Goal: Check status: Check status

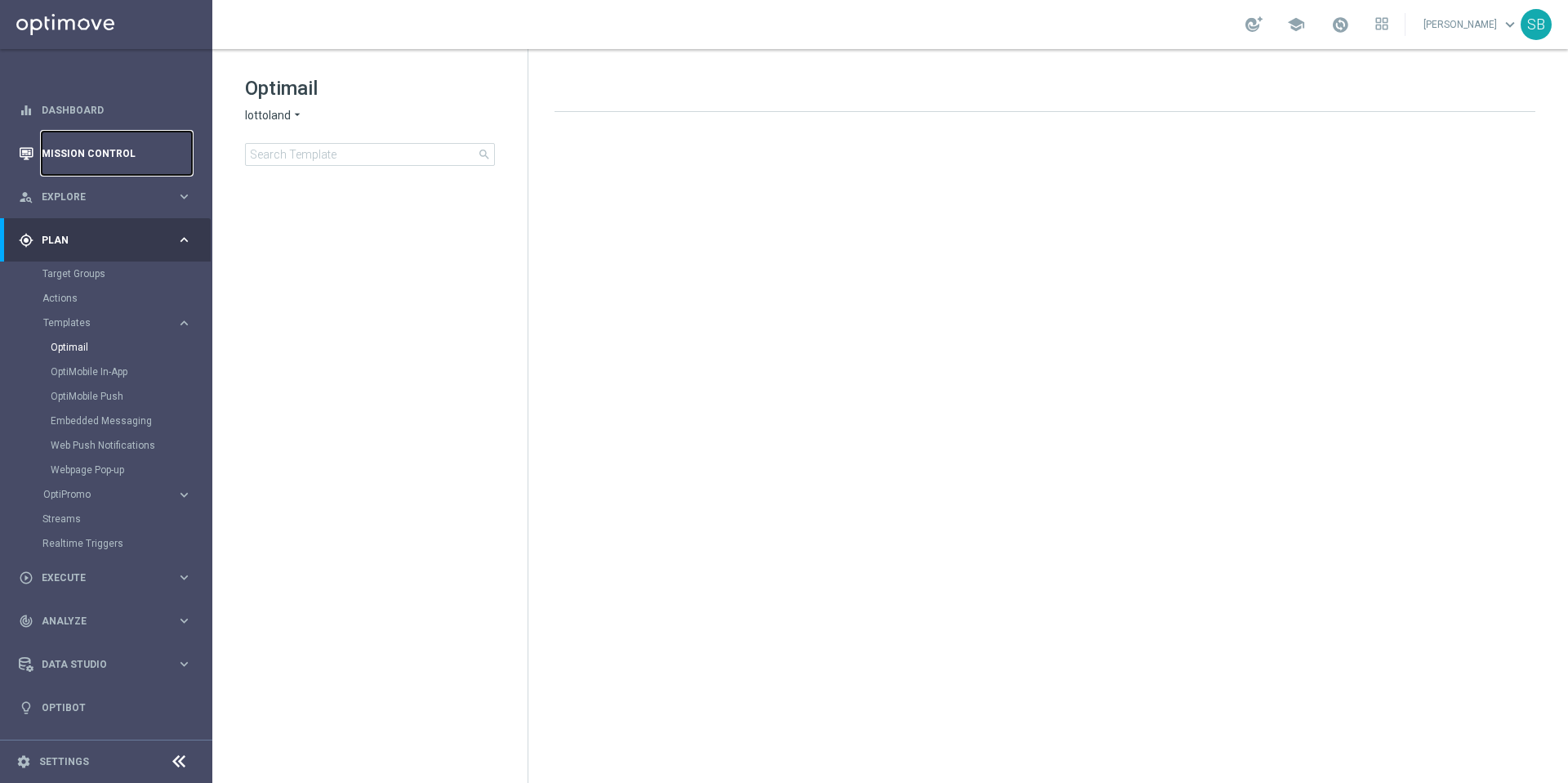
click at [102, 156] on link "Mission Control" at bounding box center [117, 153] width 150 height 43
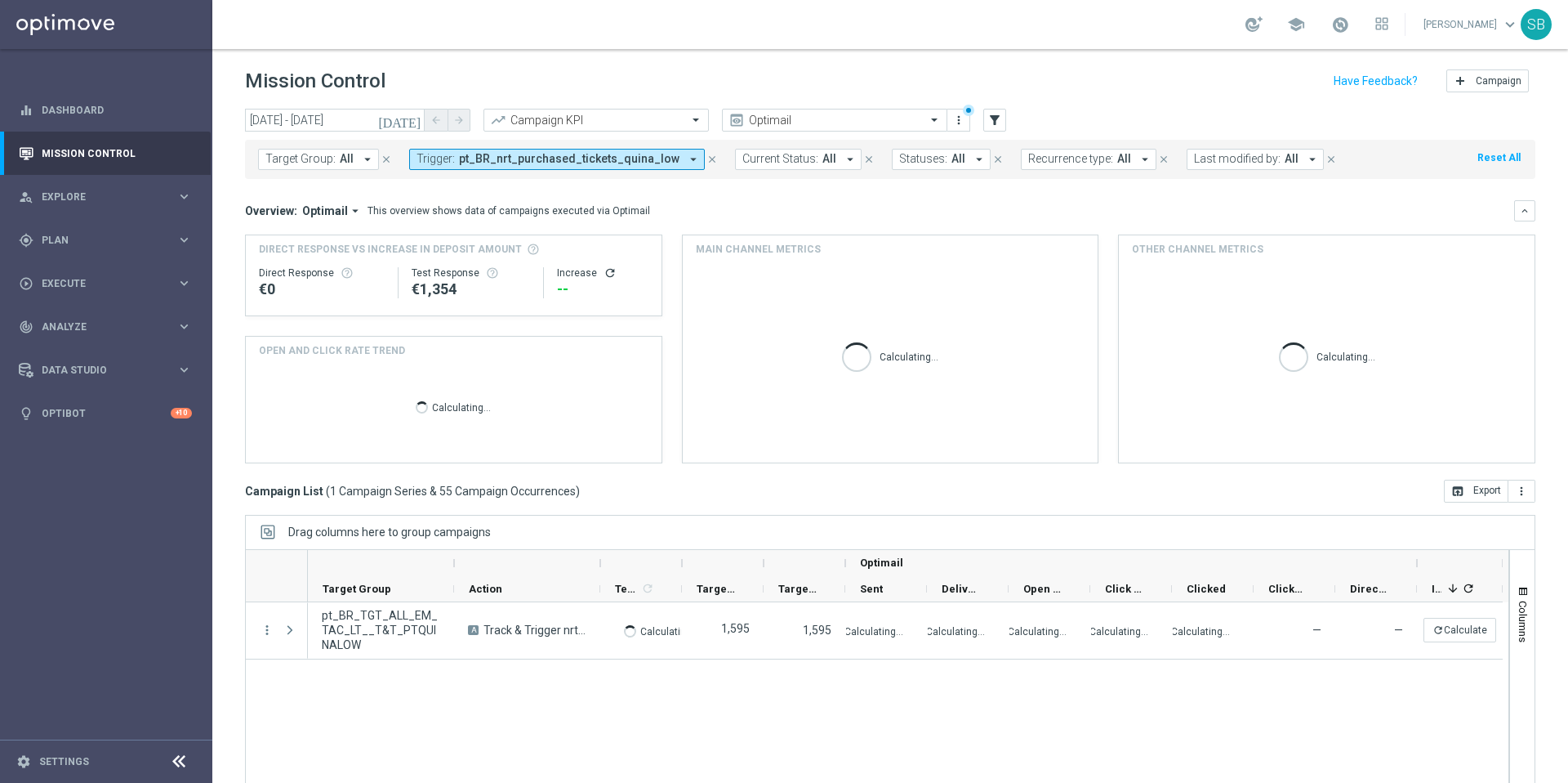
click at [686, 159] on icon "arrow_drop_down" at bounding box center [693, 159] width 15 height 15
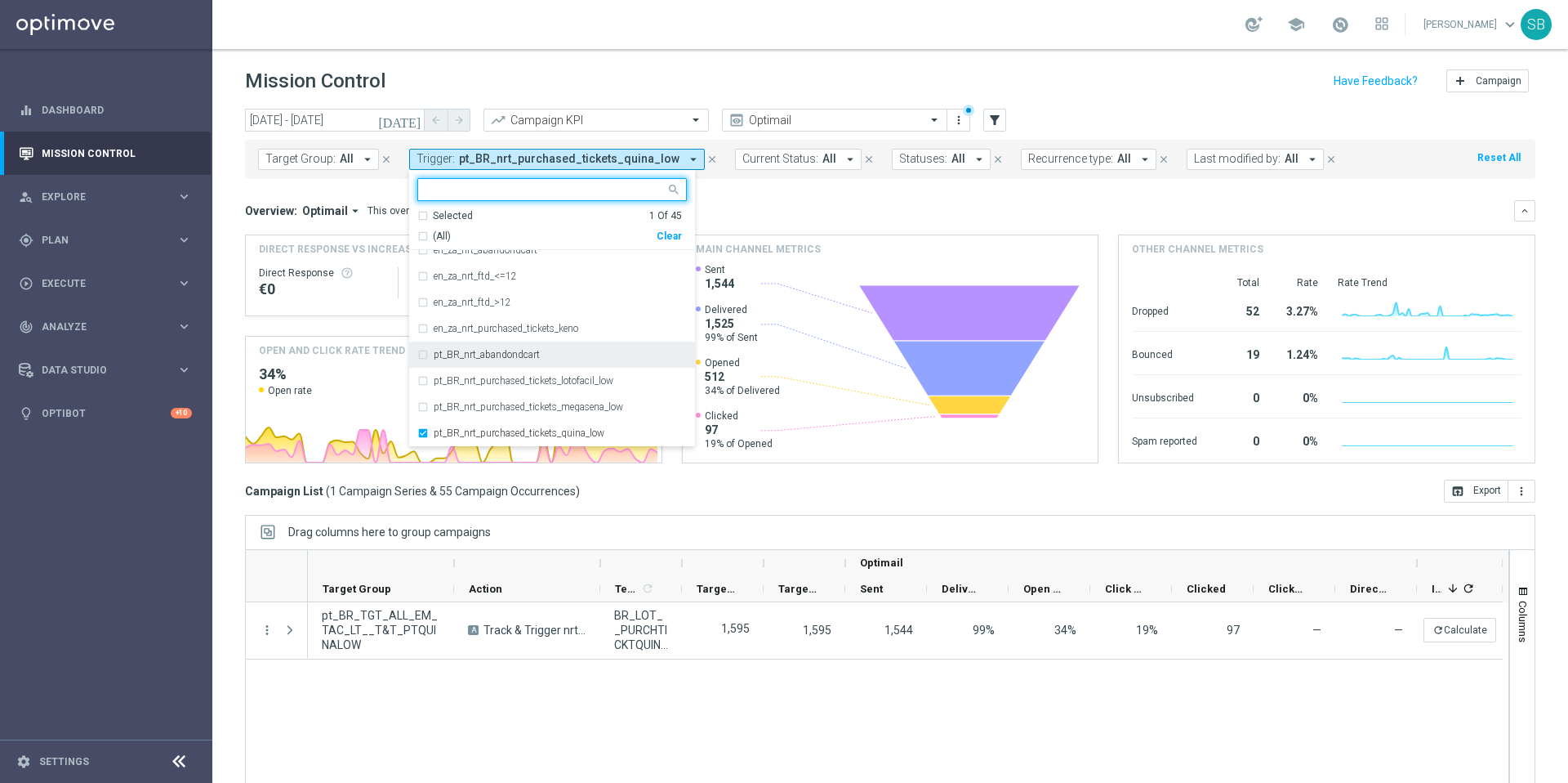
scroll to position [665, 0]
click at [422, 382] on div "pt_BR_nrt_purchased_tickets_quina_low" at bounding box center [551, 382] width 269 height 27
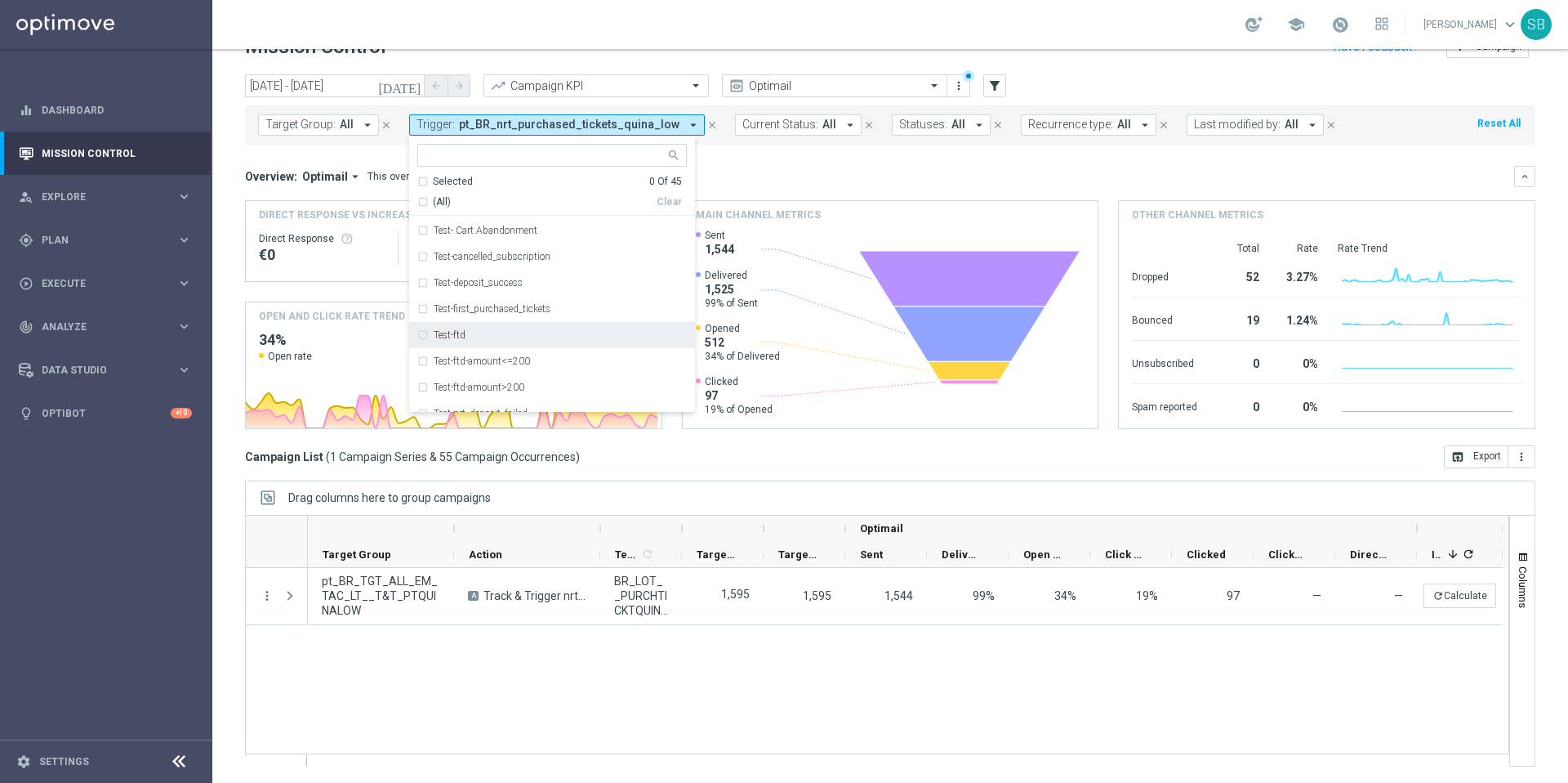
scroll to position [980, 0]
click at [413, 88] on icon "[DATE]" at bounding box center [400, 86] width 44 height 15
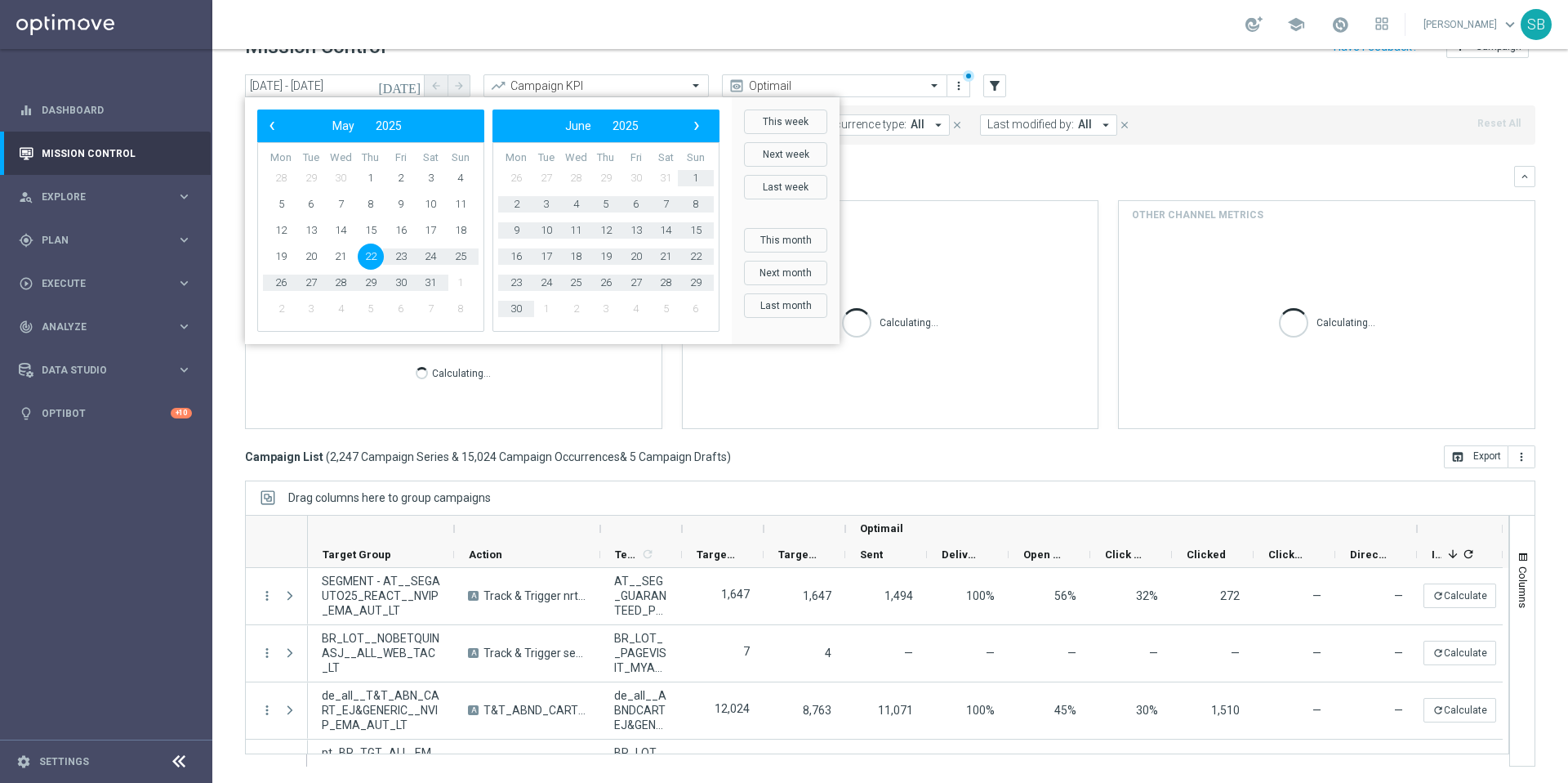
click at [366, 262] on span "22" at bounding box center [371, 256] width 27 height 27
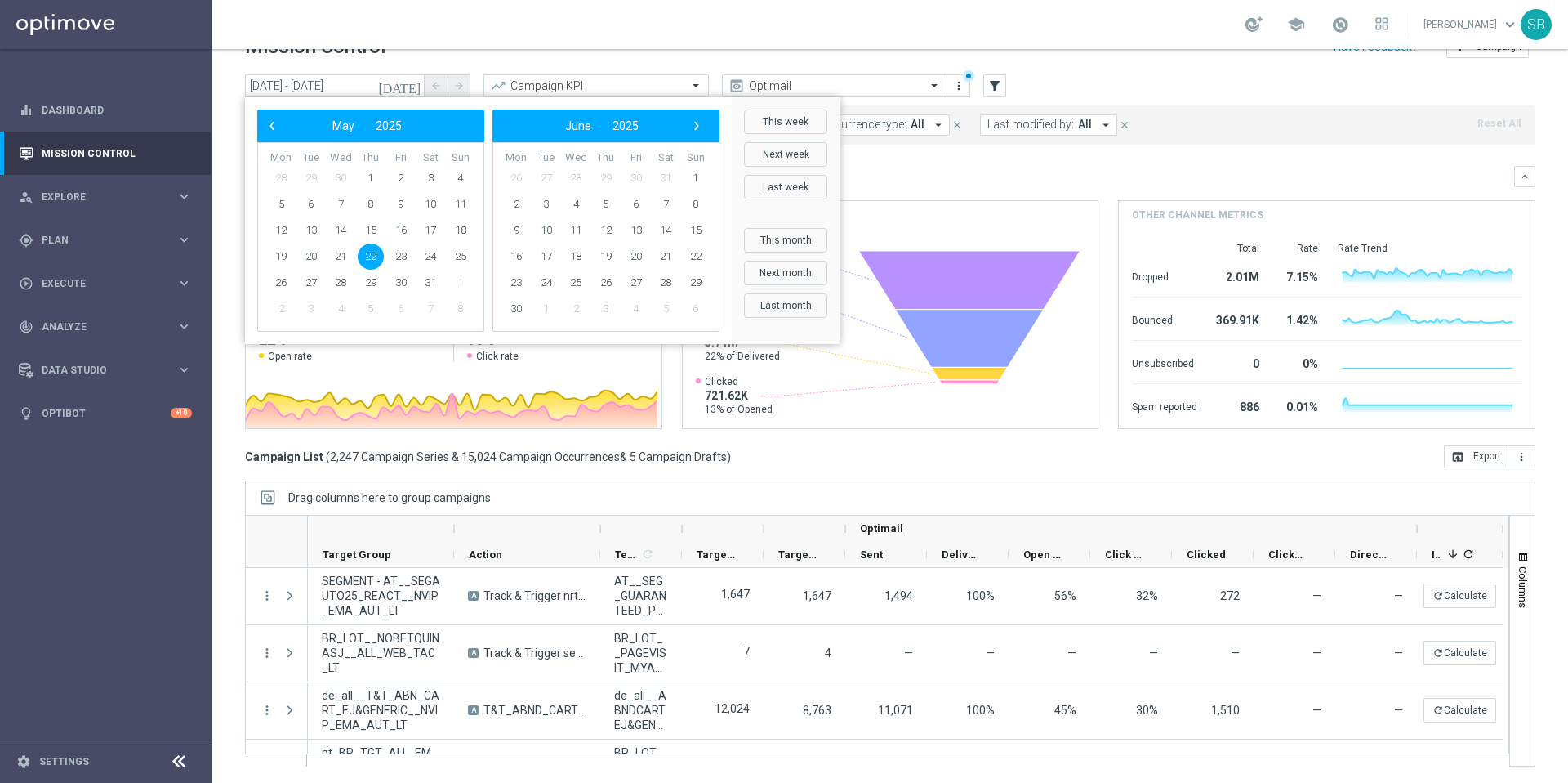
click at [236, 157] on div "[DATE] [DATE] - [DATE] arrow_back arrow_forward Campaign KPI trending_up Optima…" at bounding box center [890, 404] width 1356 height 659
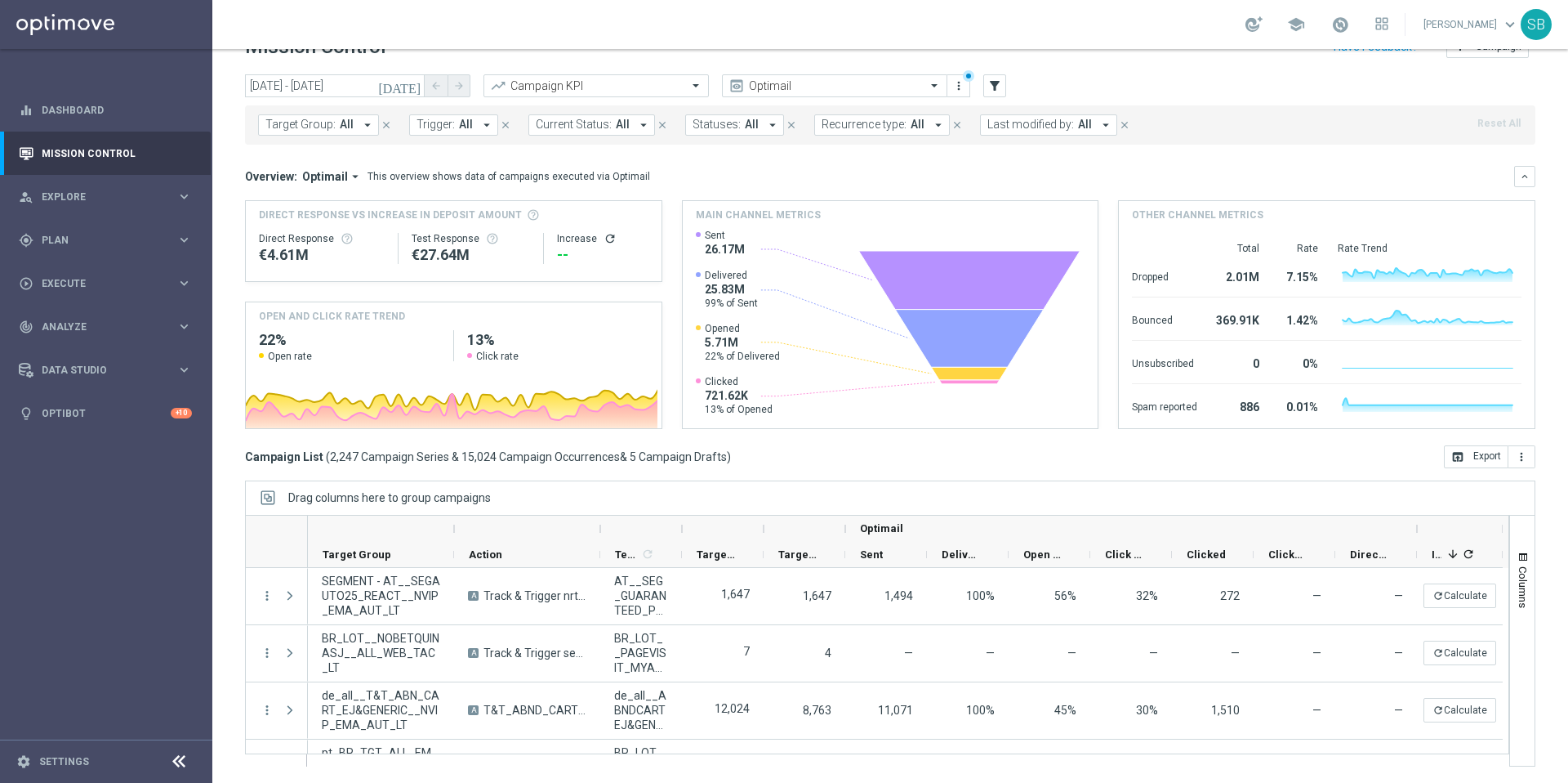
click at [415, 83] on icon "[DATE]" at bounding box center [400, 86] width 44 height 15
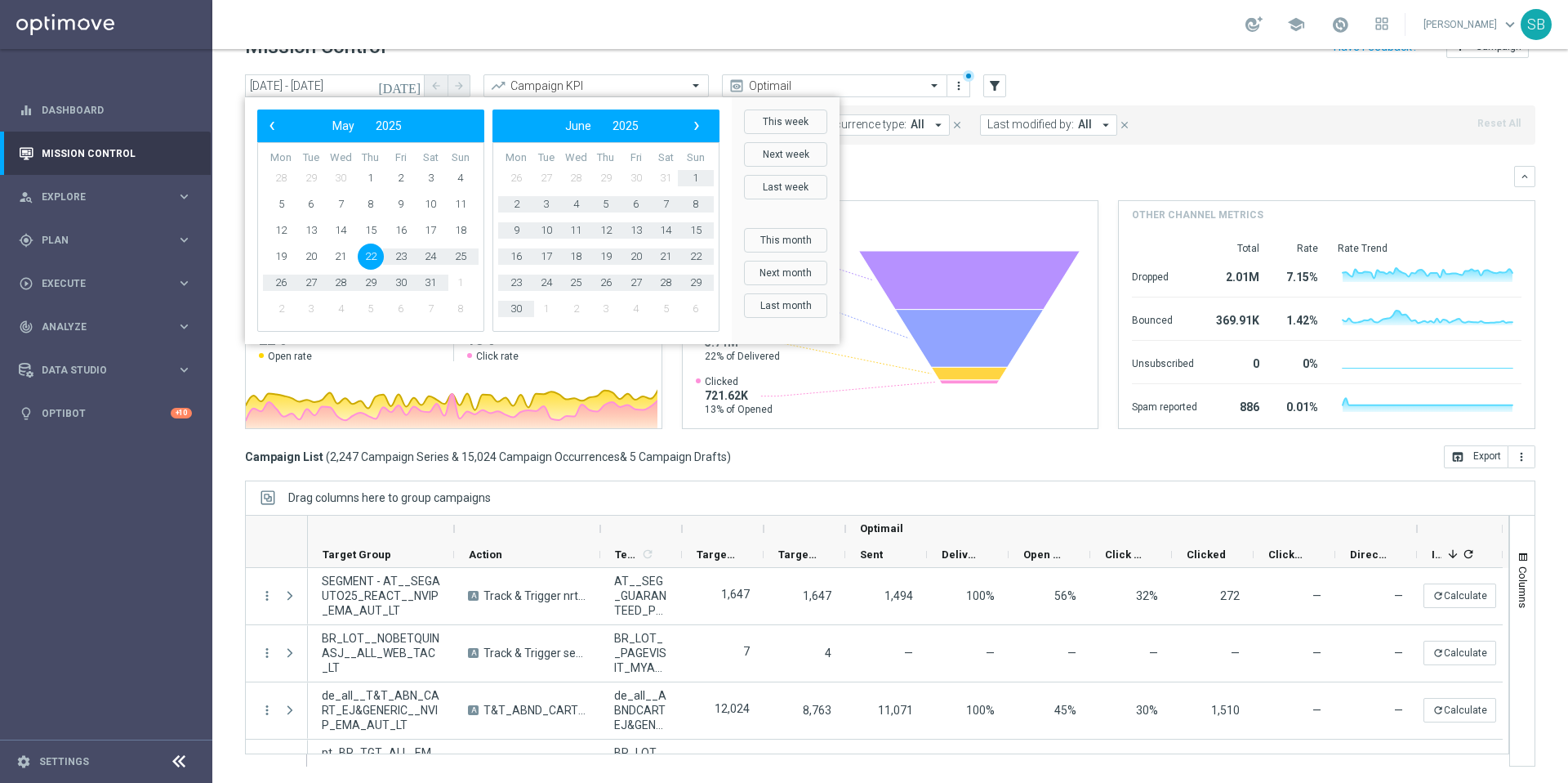
click at [371, 254] on span "22" at bounding box center [371, 256] width 27 height 27
click at [698, 125] on span "›" at bounding box center [696, 125] width 21 height 21
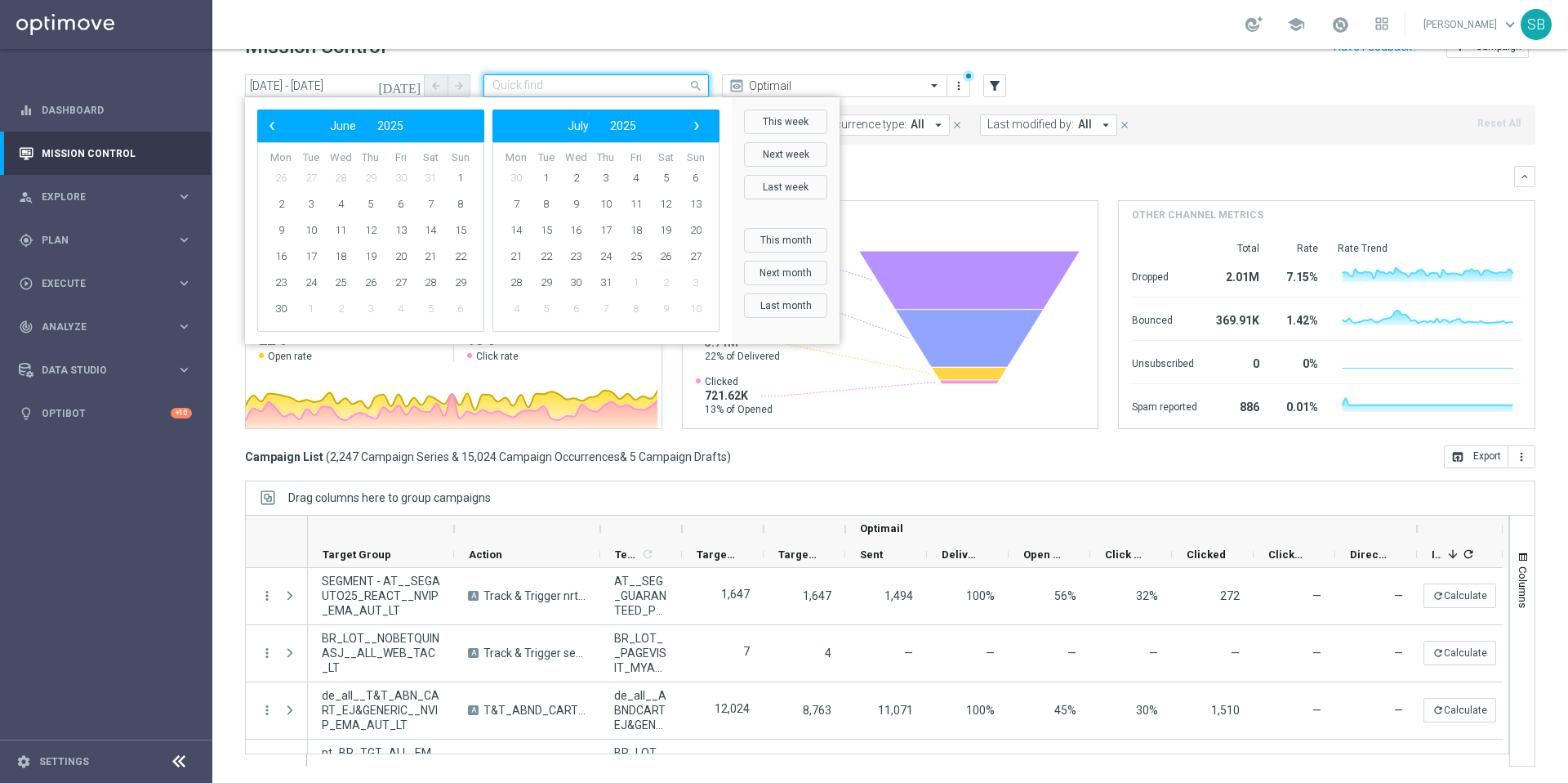
click at [602, 91] on input "text" at bounding box center [579, 87] width 175 height 14
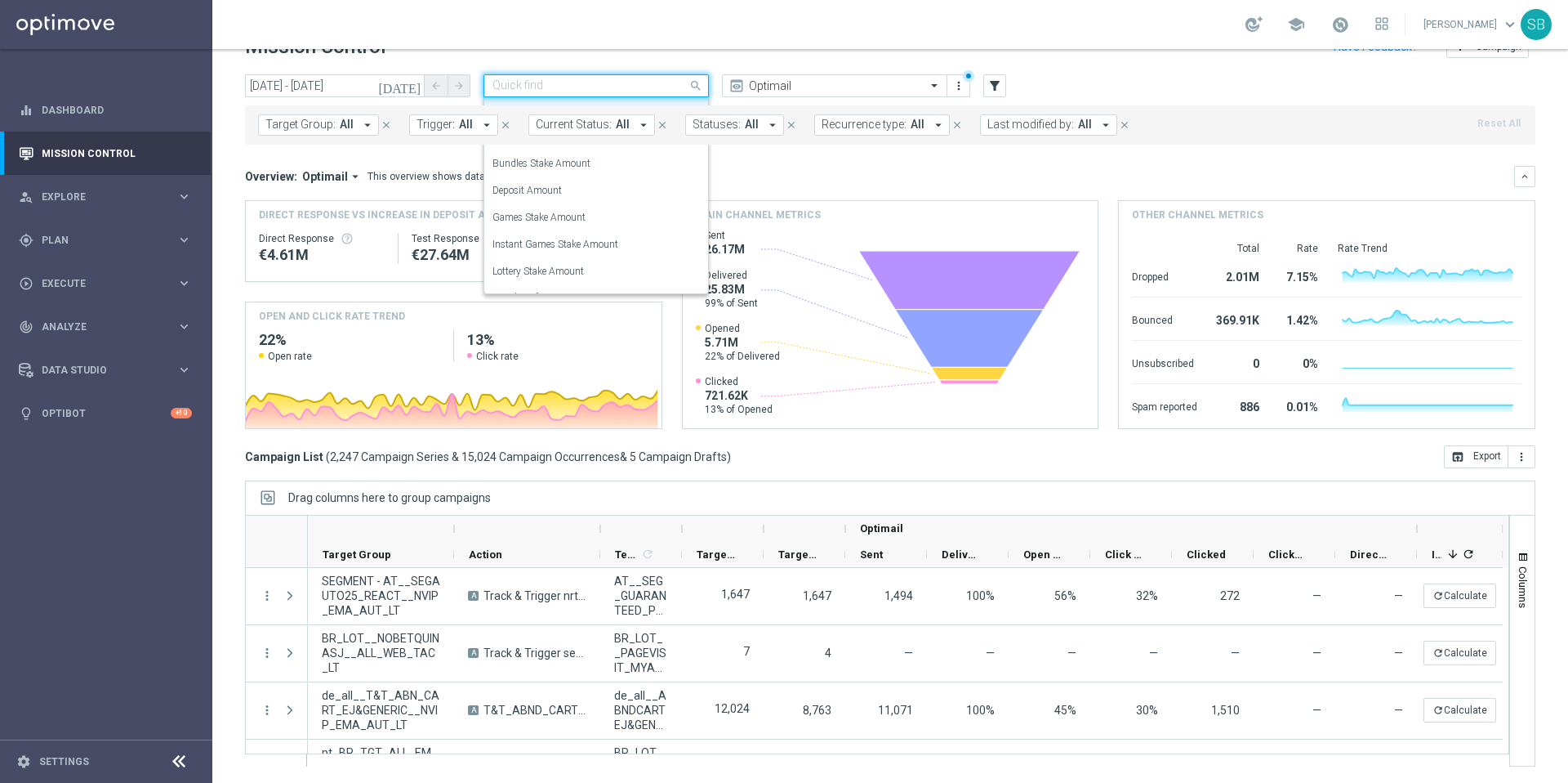
click at [213, 133] on div "[DATE] [DATE] - [DATE] arrow_back arrow_forward Quick find Campaign KPI Campaig…" at bounding box center [890, 404] width 1356 height 659
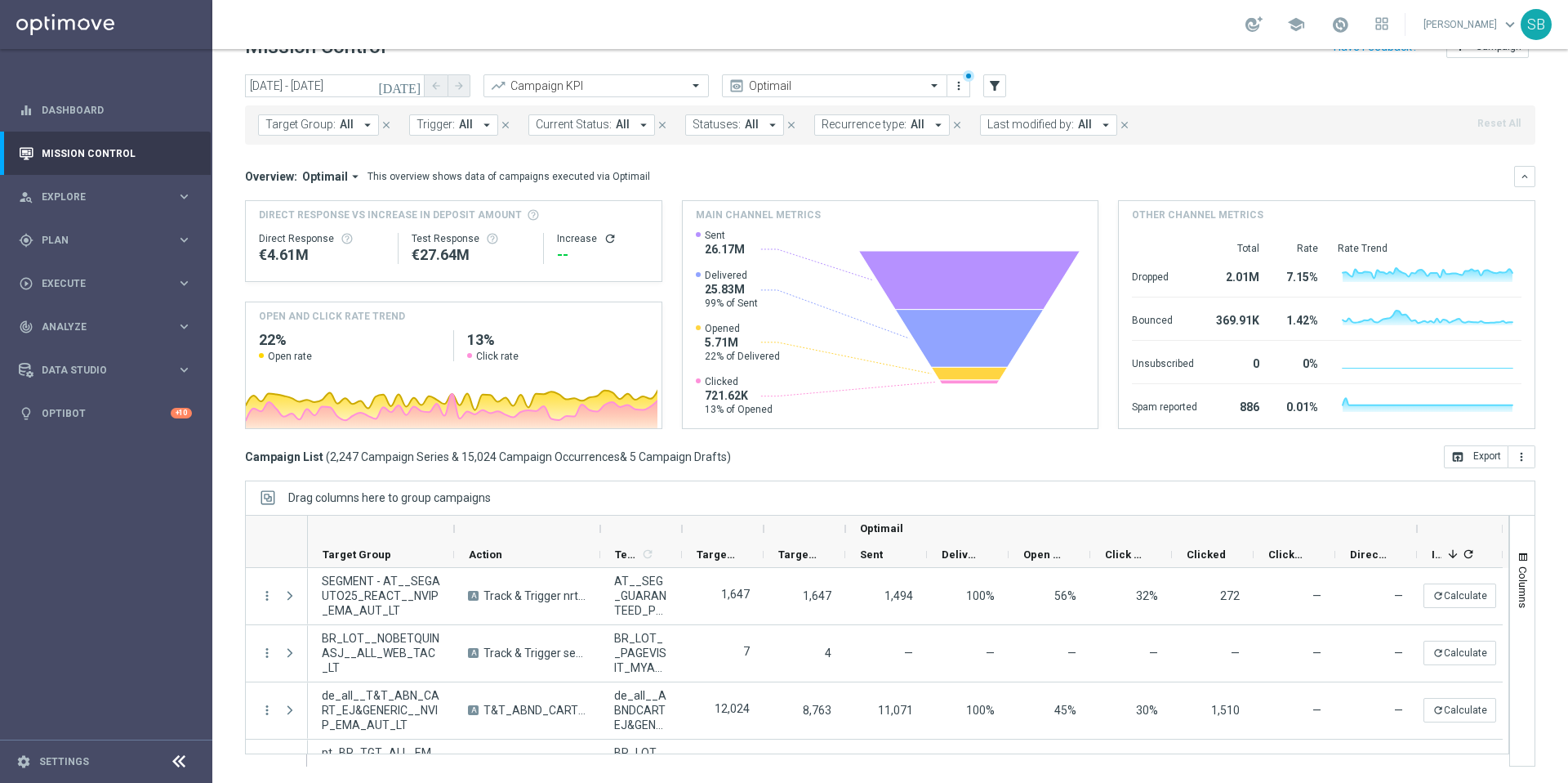
click at [411, 91] on icon "[DATE]" at bounding box center [400, 86] width 44 height 15
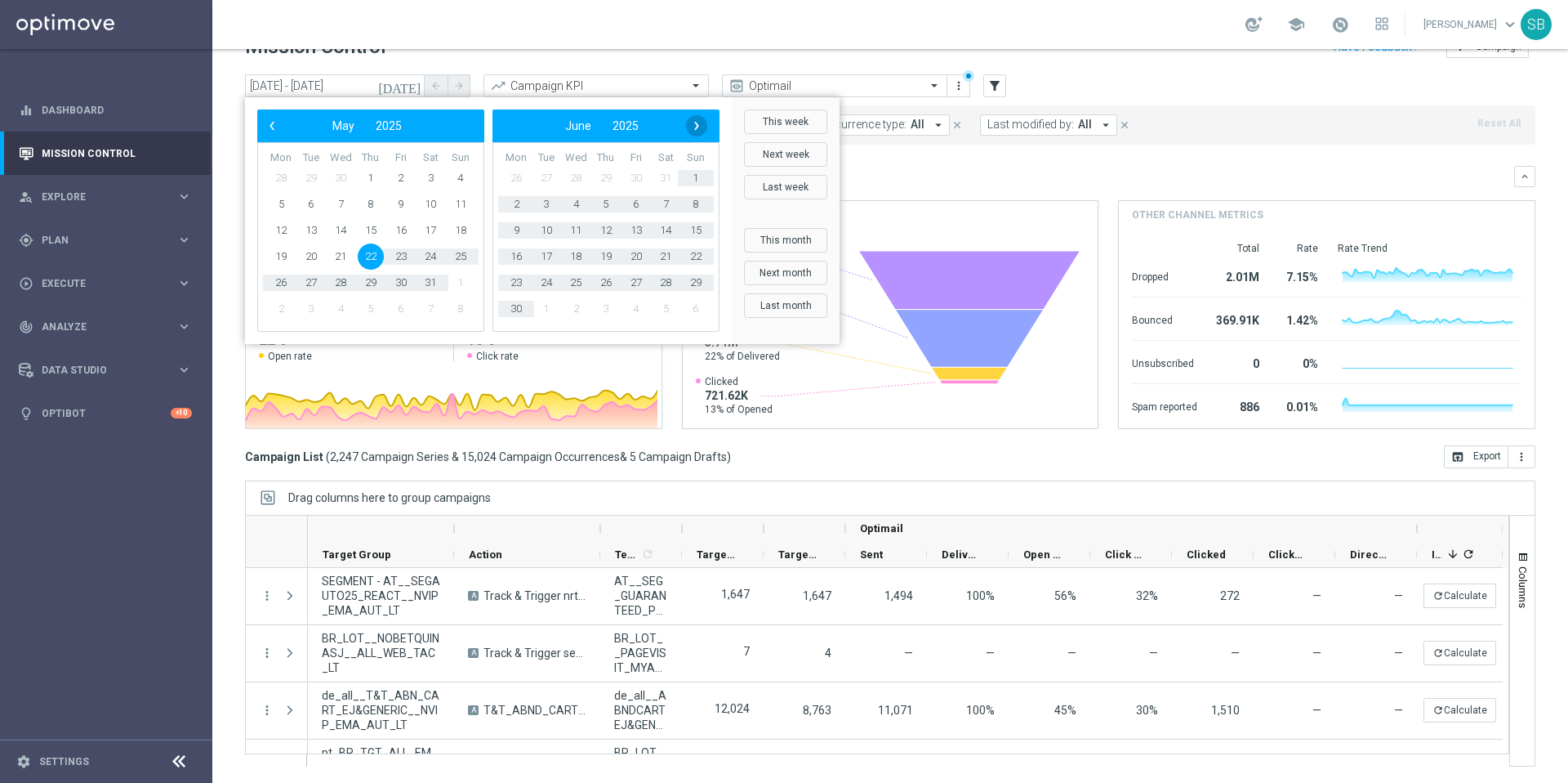
click at [701, 125] on span "›" at bounding box center [696, 125] width 21 height 21
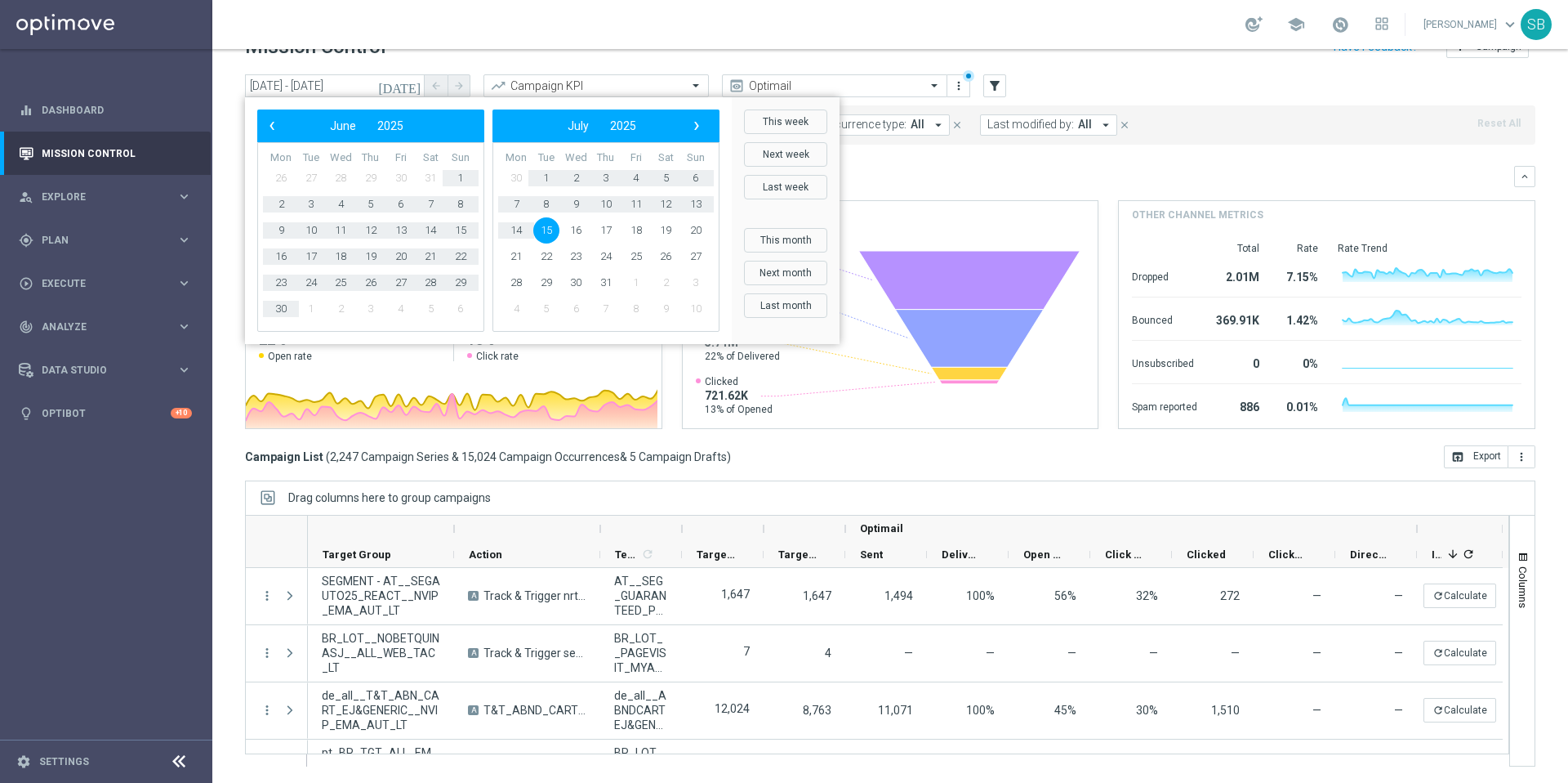
click at [701, 125] on span "›" at bounding box center [696, 125] width 21 height 21
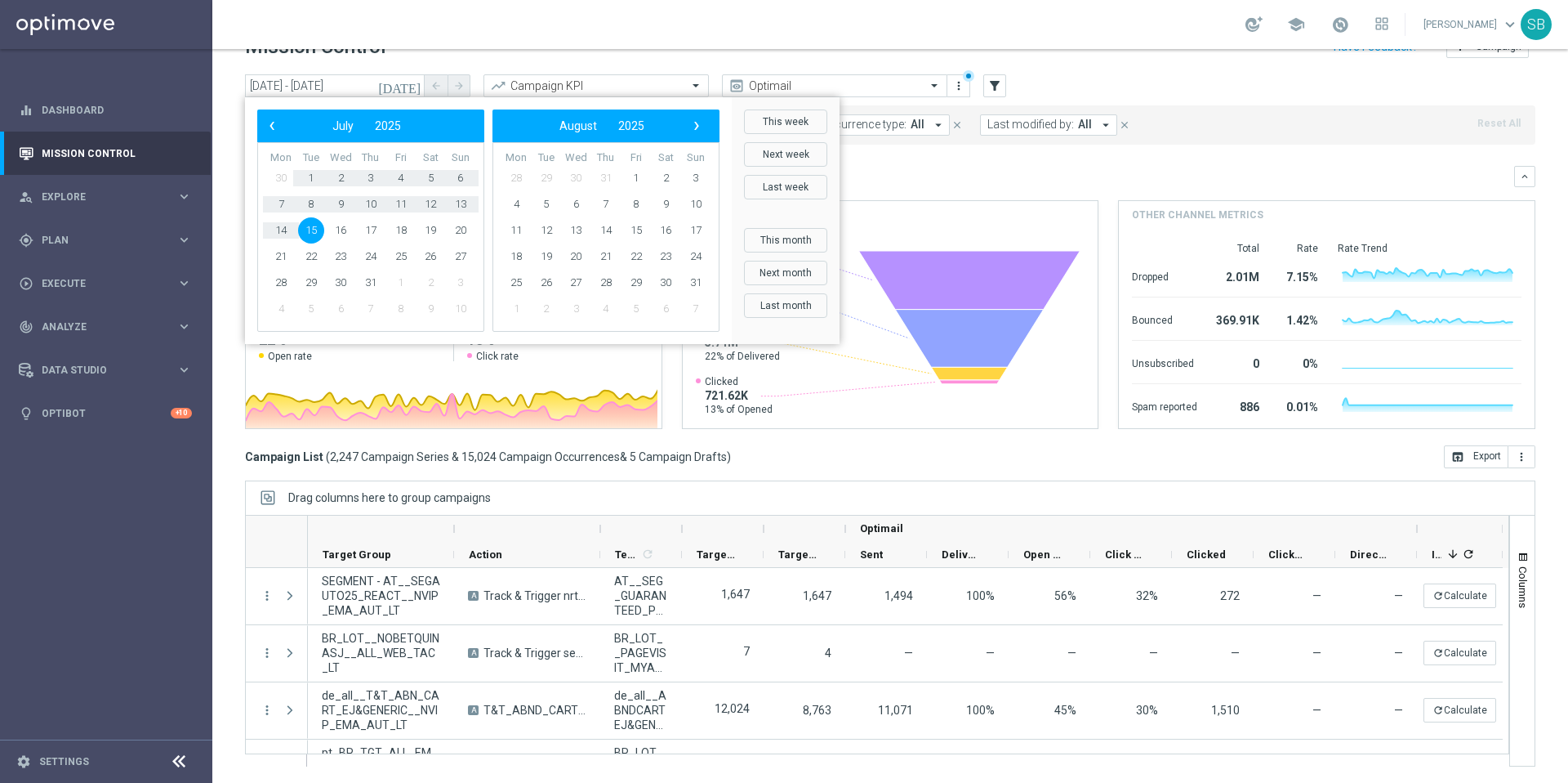
click at [701, 125] on span "›" at bounding box center [696, 125] width 21 height 21
click at [540, 209] on span "9" at bounding box center [547, 204] width 27 height 27
click at [222, 179] on div "[DATE] [DATE] - [DATE] arrow_back arrow_forward Campaign KPI trending_up Optima…" at bounding box center [890, 404] width 1356 height 659
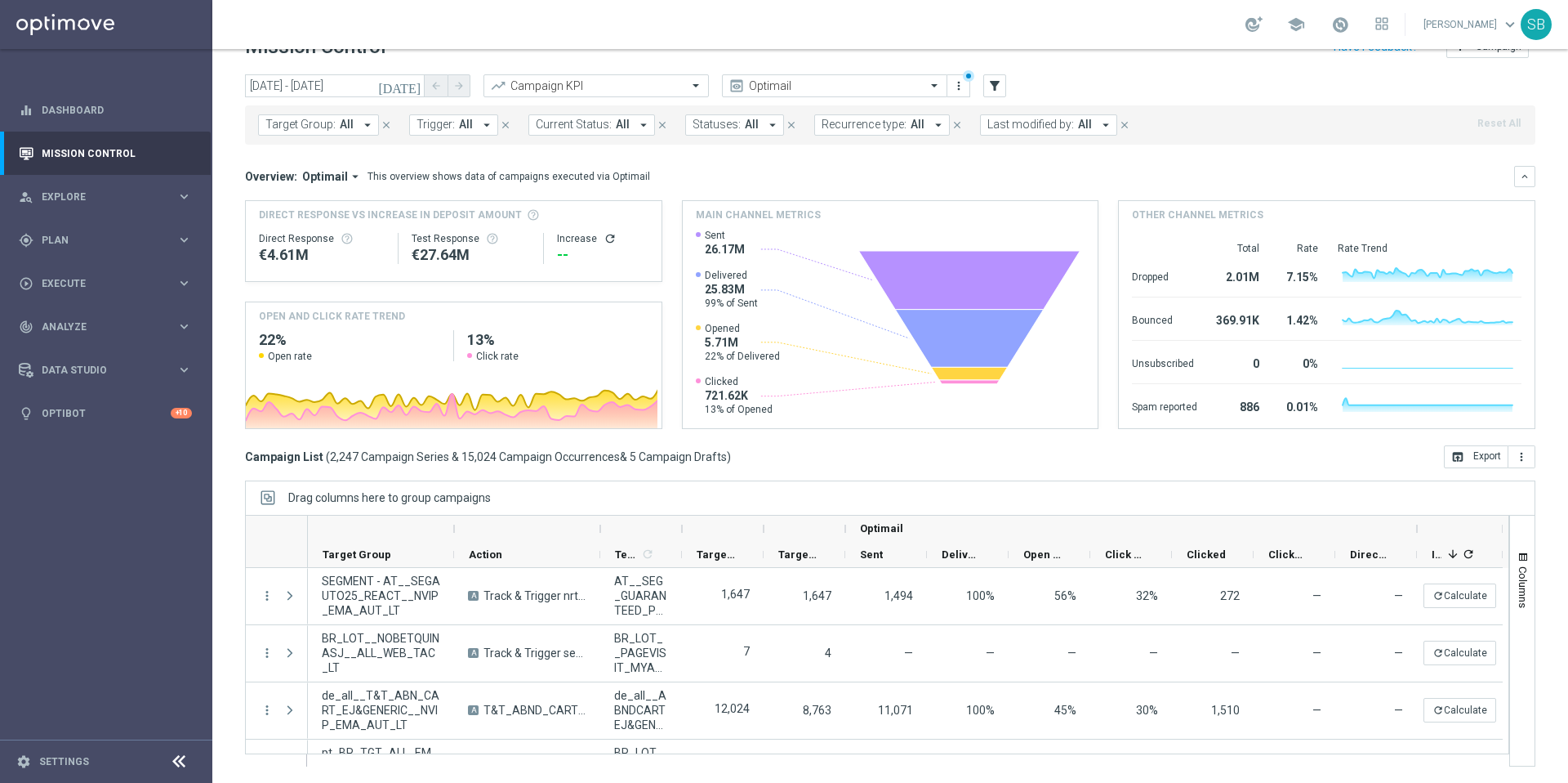
click at [413, 90] on icon "[DATE]" at bounding box center [400, 86] width 44 height 15
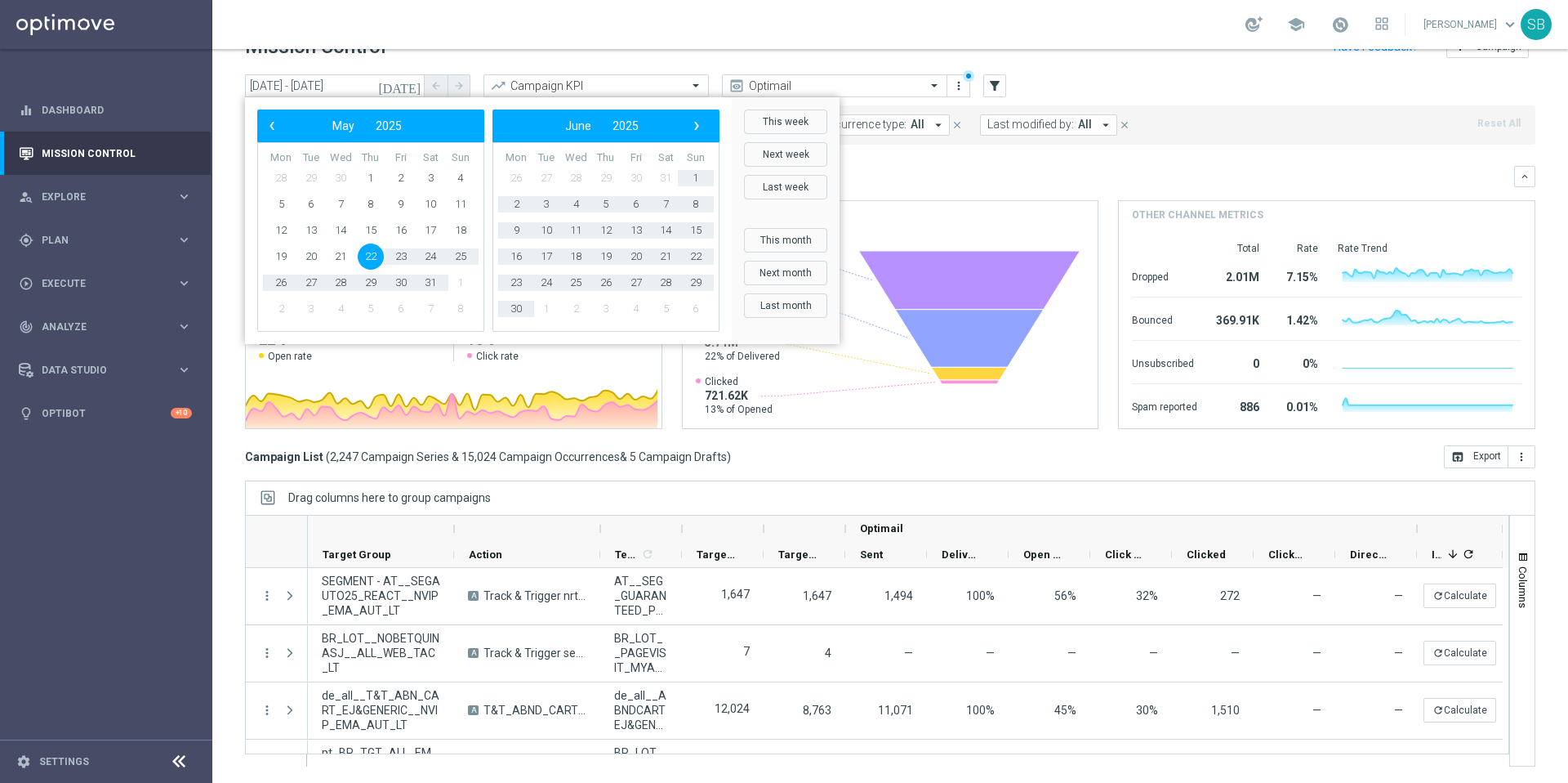
click at [370, 255] on span "22" at bounding box center [371, 256] width 27 height 27
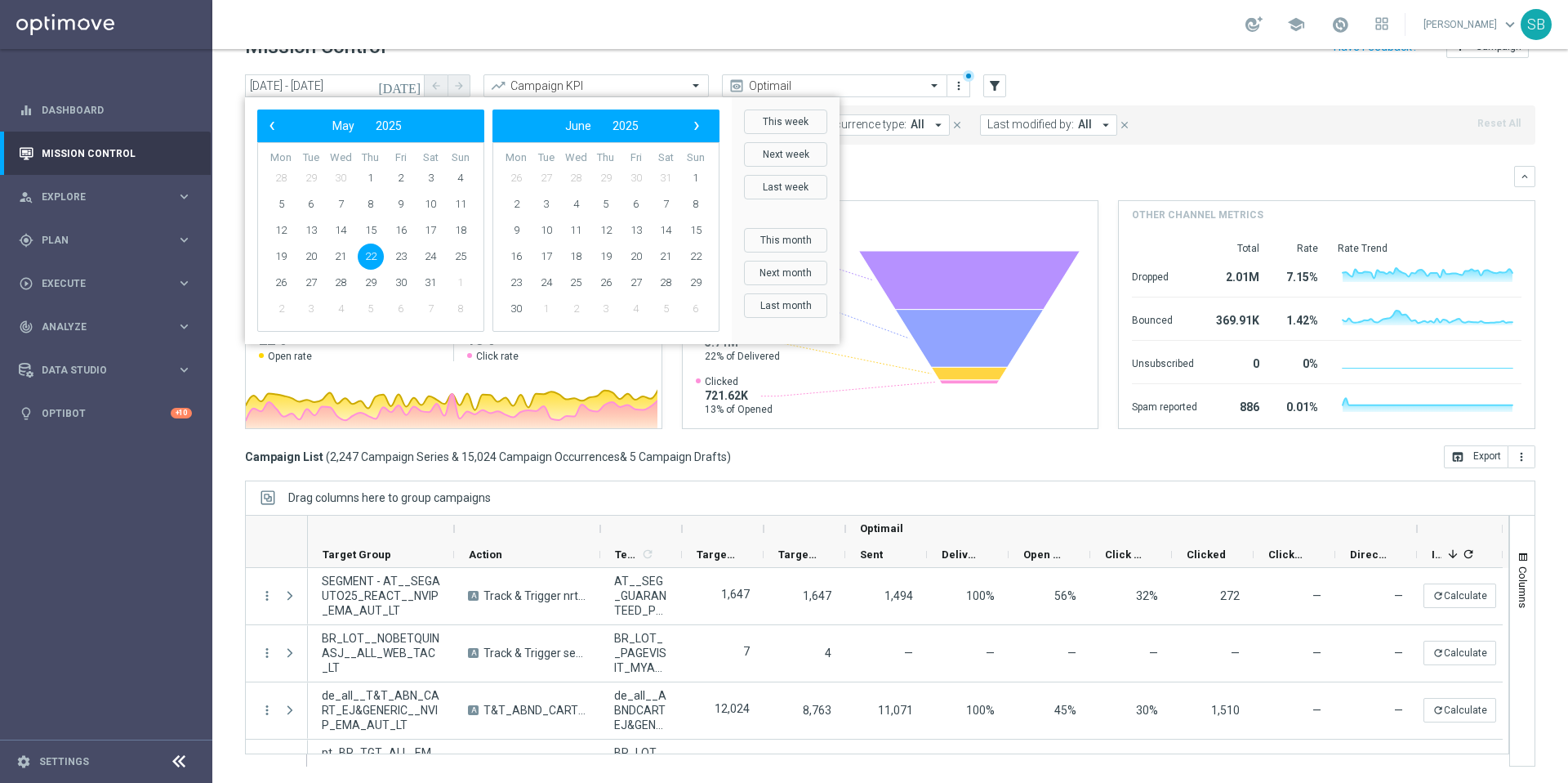
click at [418, 86] on icon "[DATE]" at bounding box center [400, 86] width 44 height 15
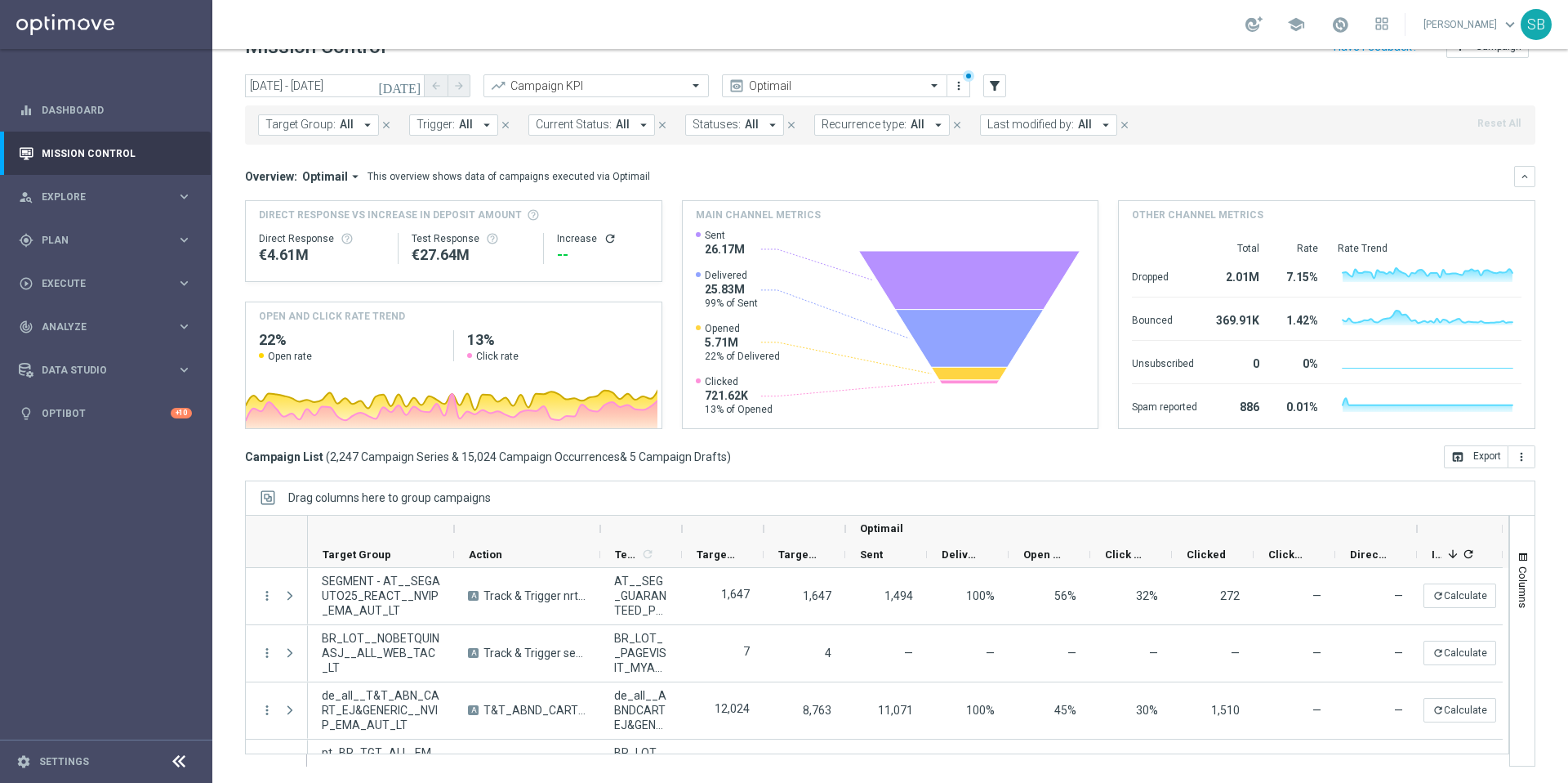
click at [418, 86] on icon "[DATE]" at bounding box center [400, 86] width 44 height 15
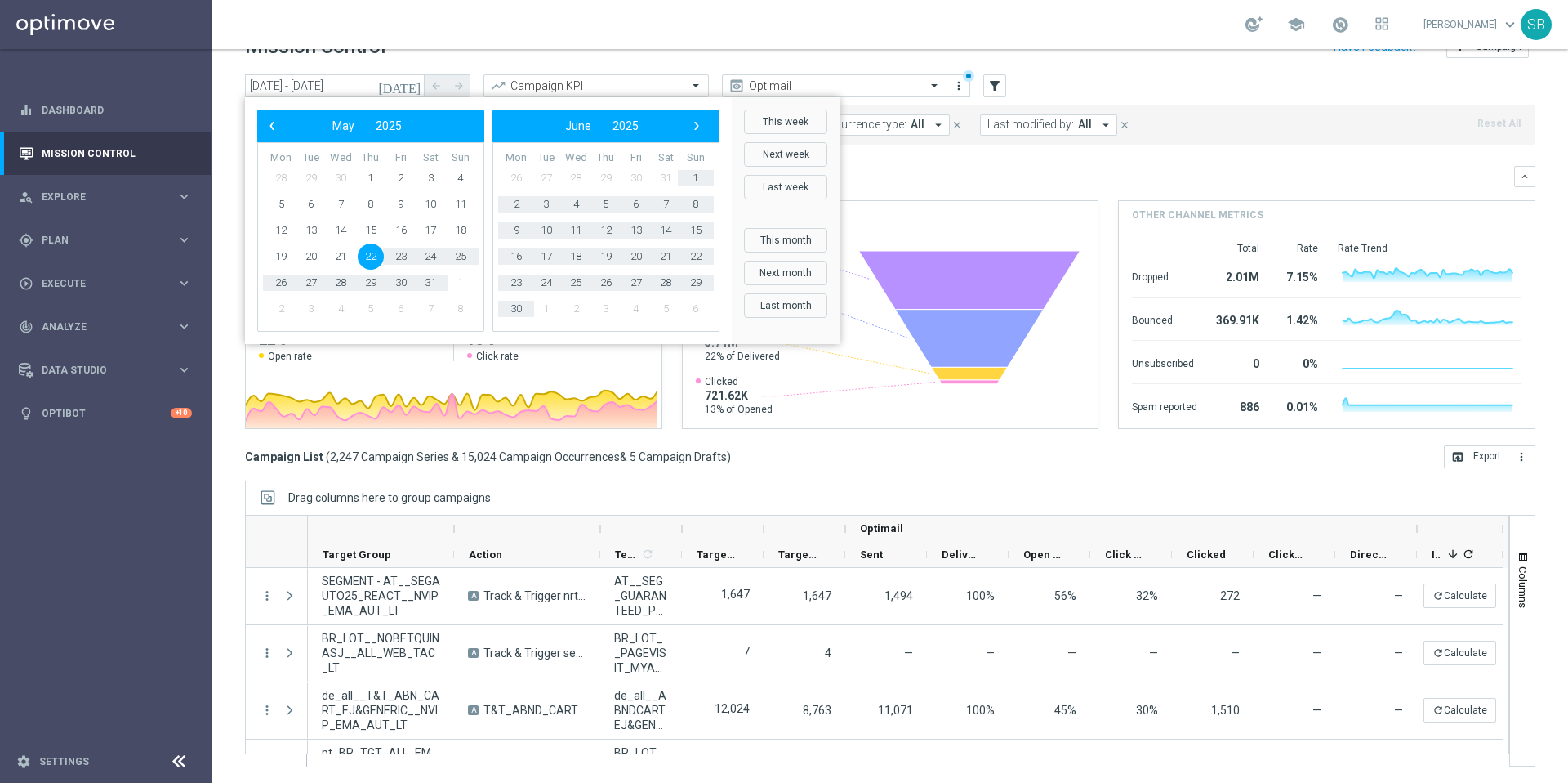
click at [418, 86] on icon "[DATE]" at bounding box center [400, 86] width 44 height 15
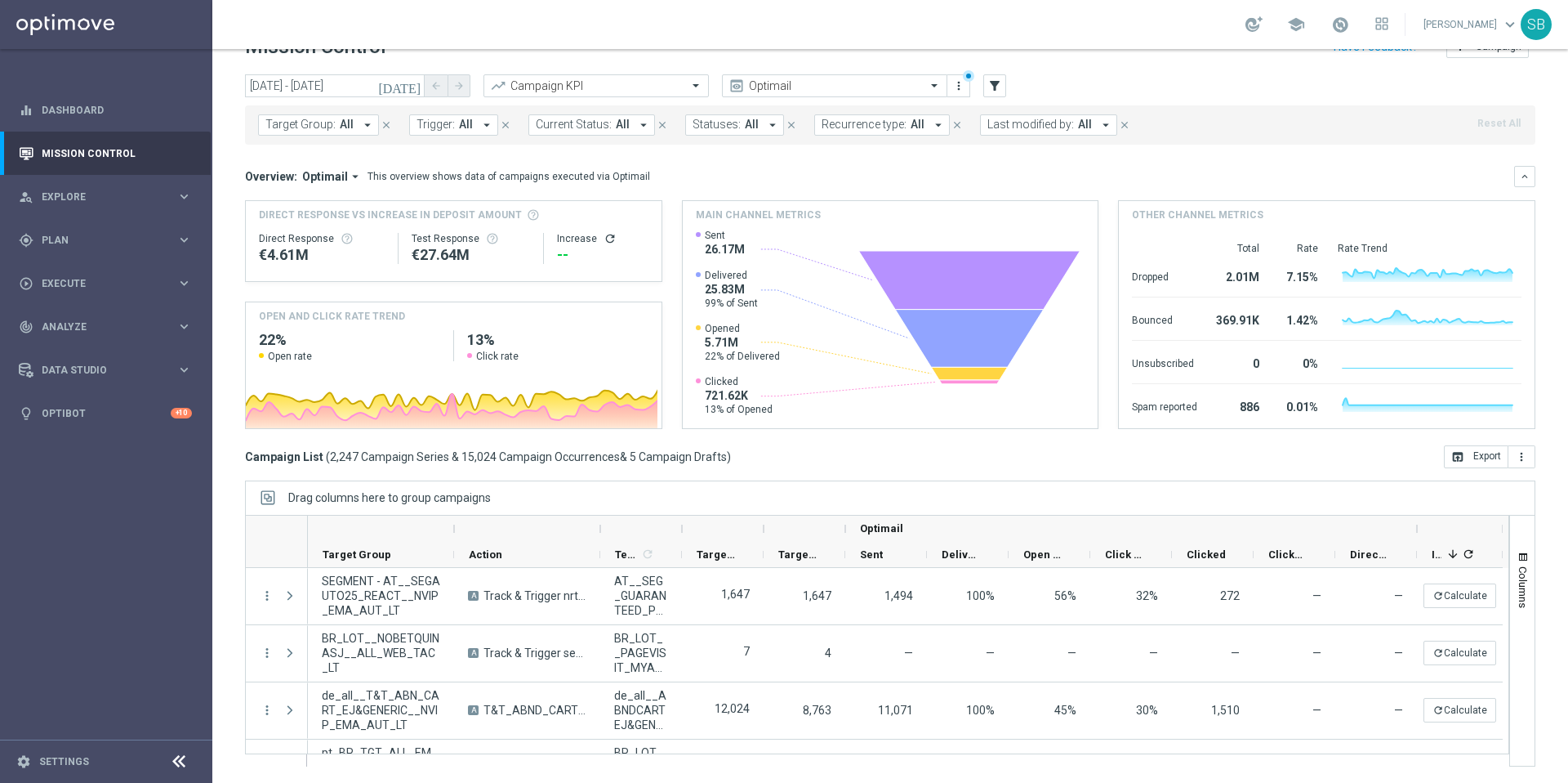
click at [411, 88] on icon "[DATE]" at bounding box center [400, 86] width 44 height 15
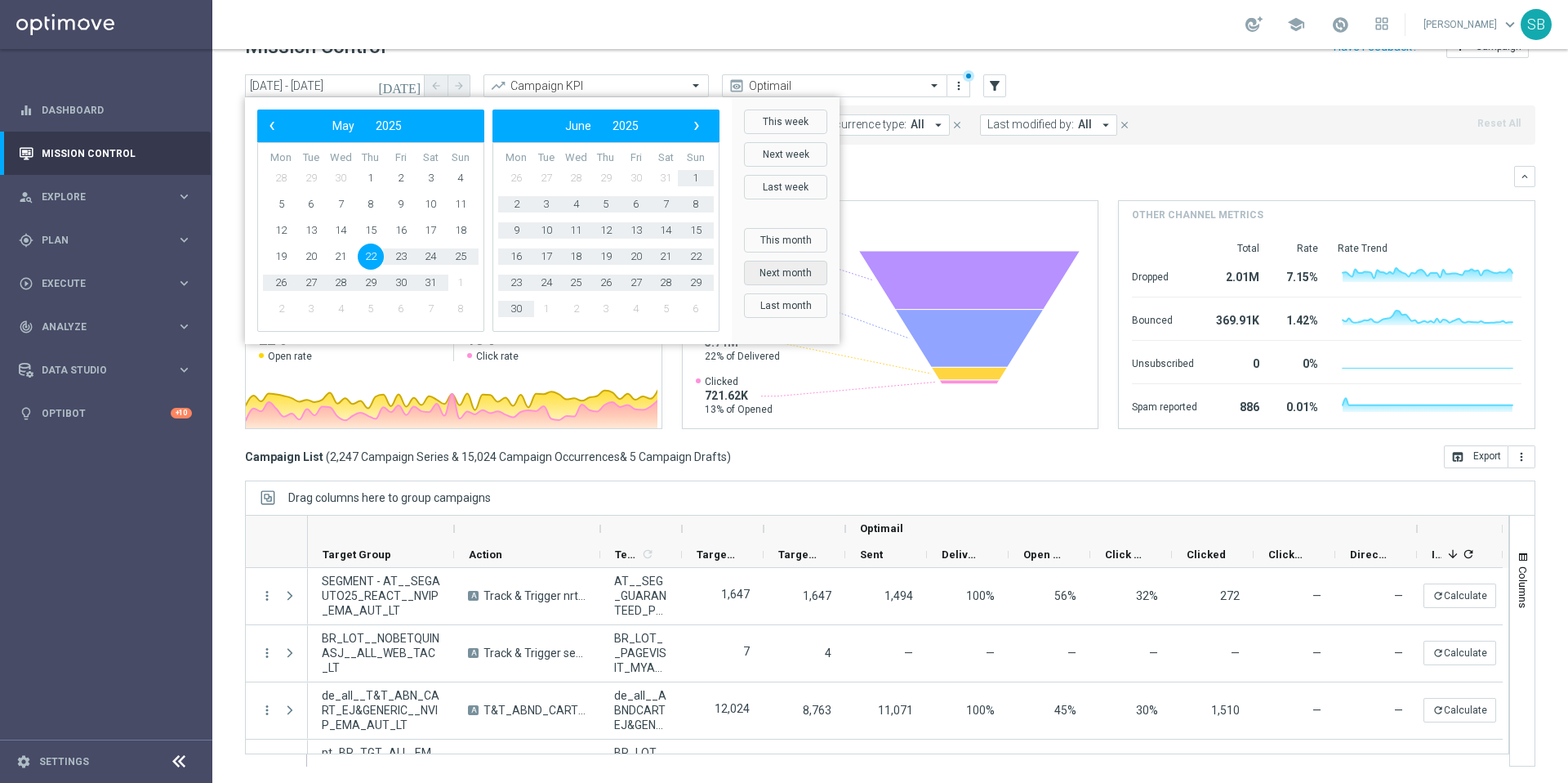
click at [778, 267] on button "Next month" at bounding box center [785, 273] width 83 height 25
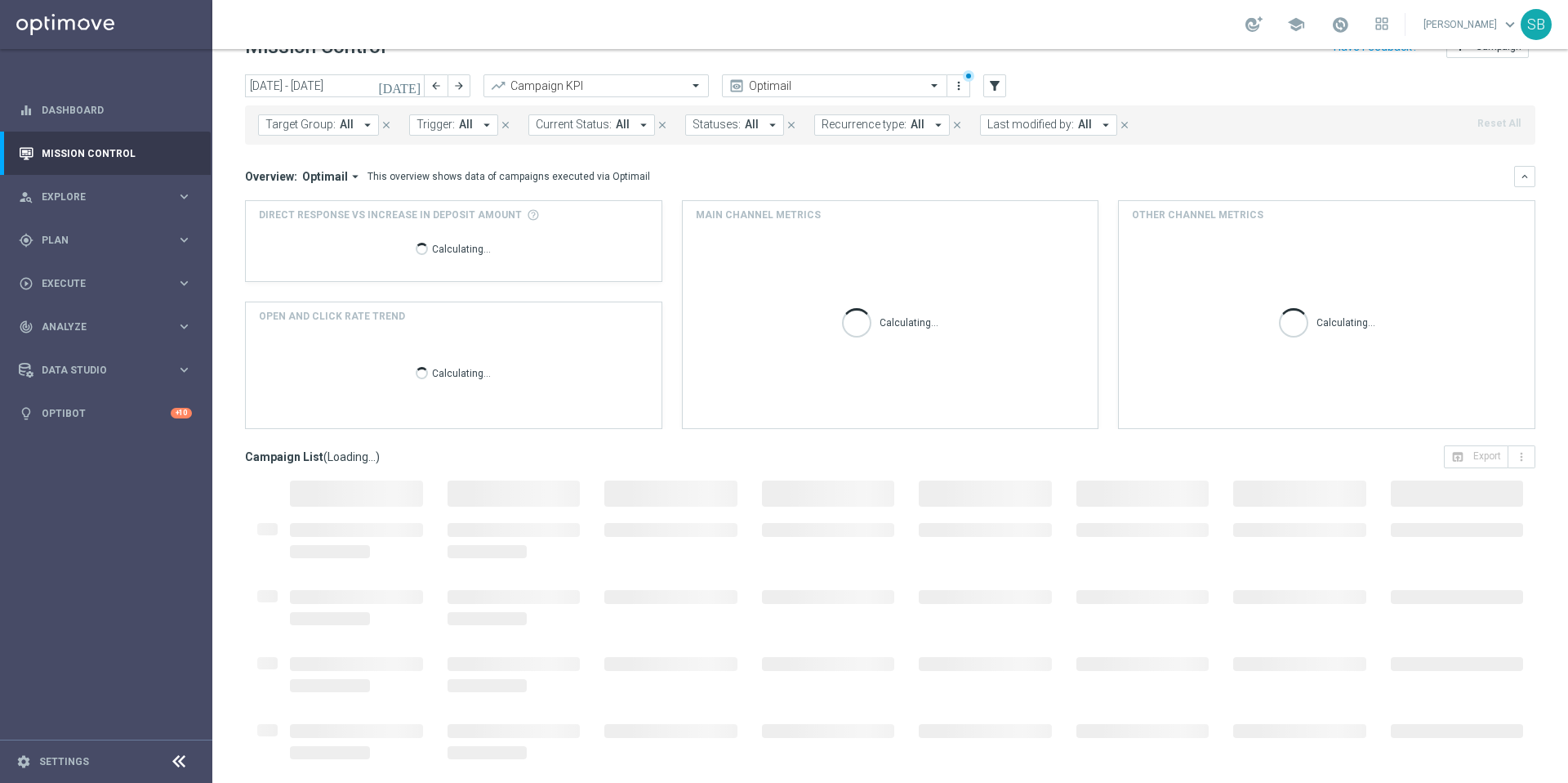
click at [419, 86] on icon "[DATE]" at bounding box center [400, 86] width 44 height 15
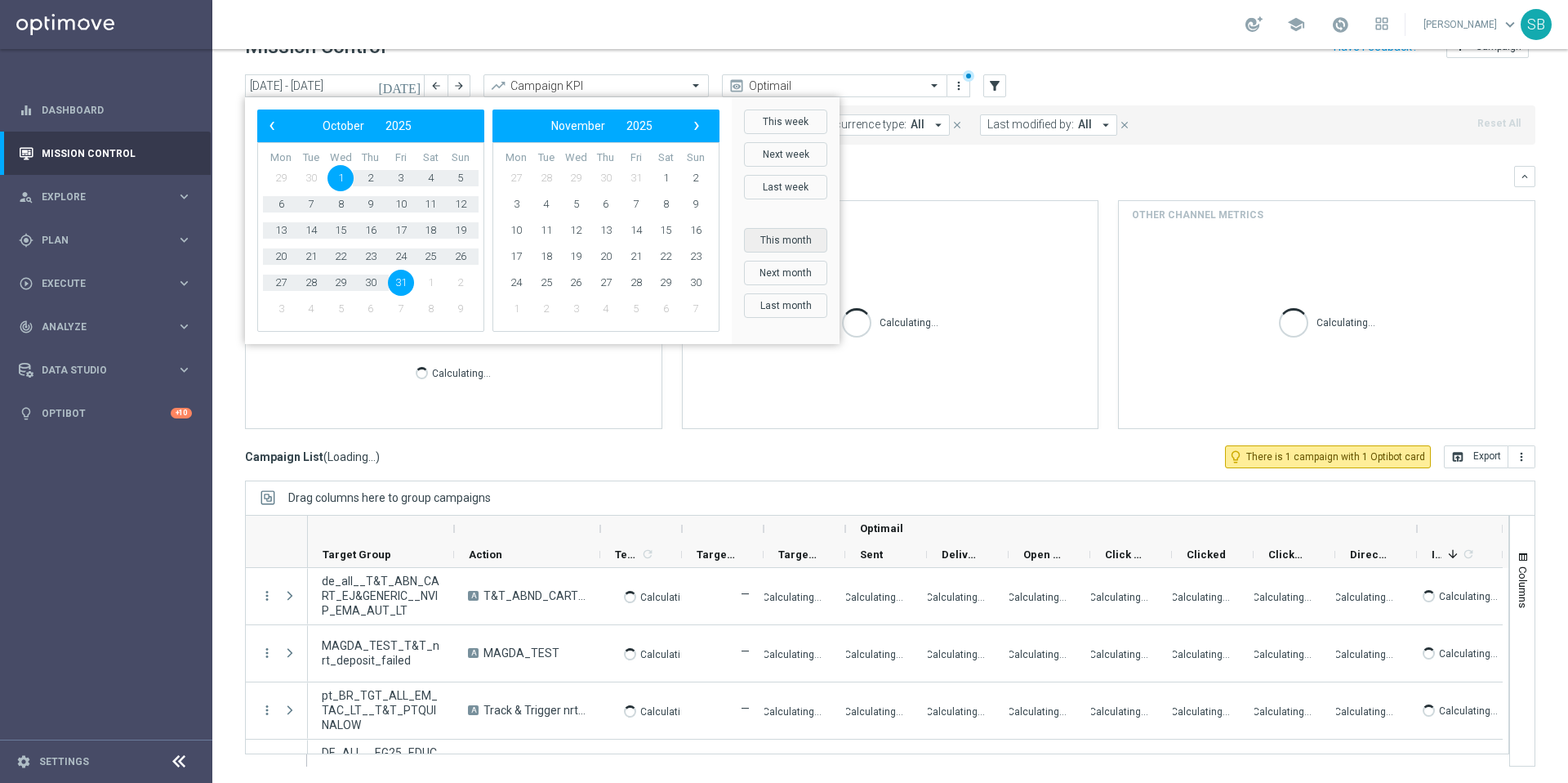
click at [793, 241] on button "This month" at bounding box center [785, 240] width 83 height 25
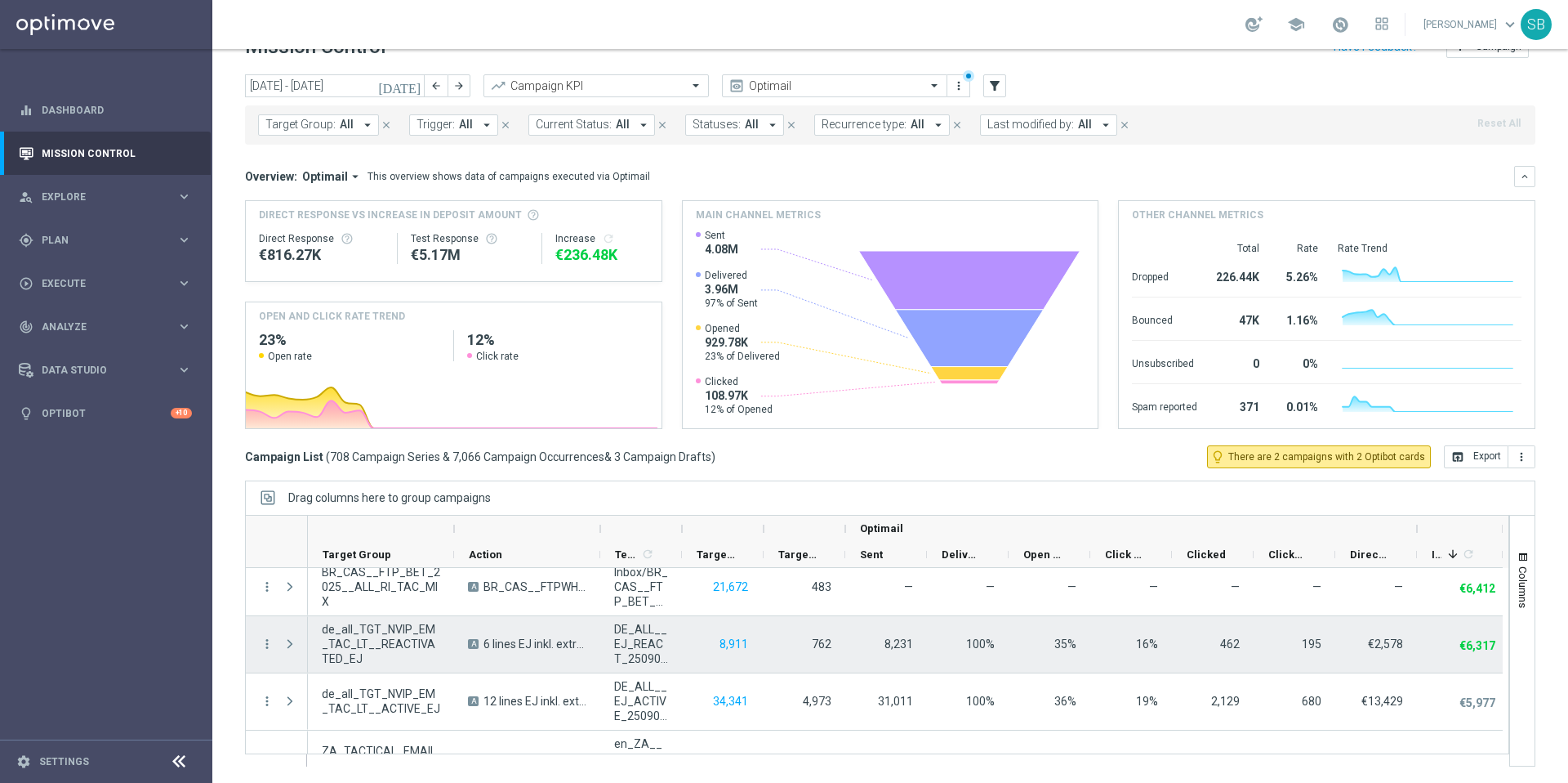
scroll to position [1249, 0]
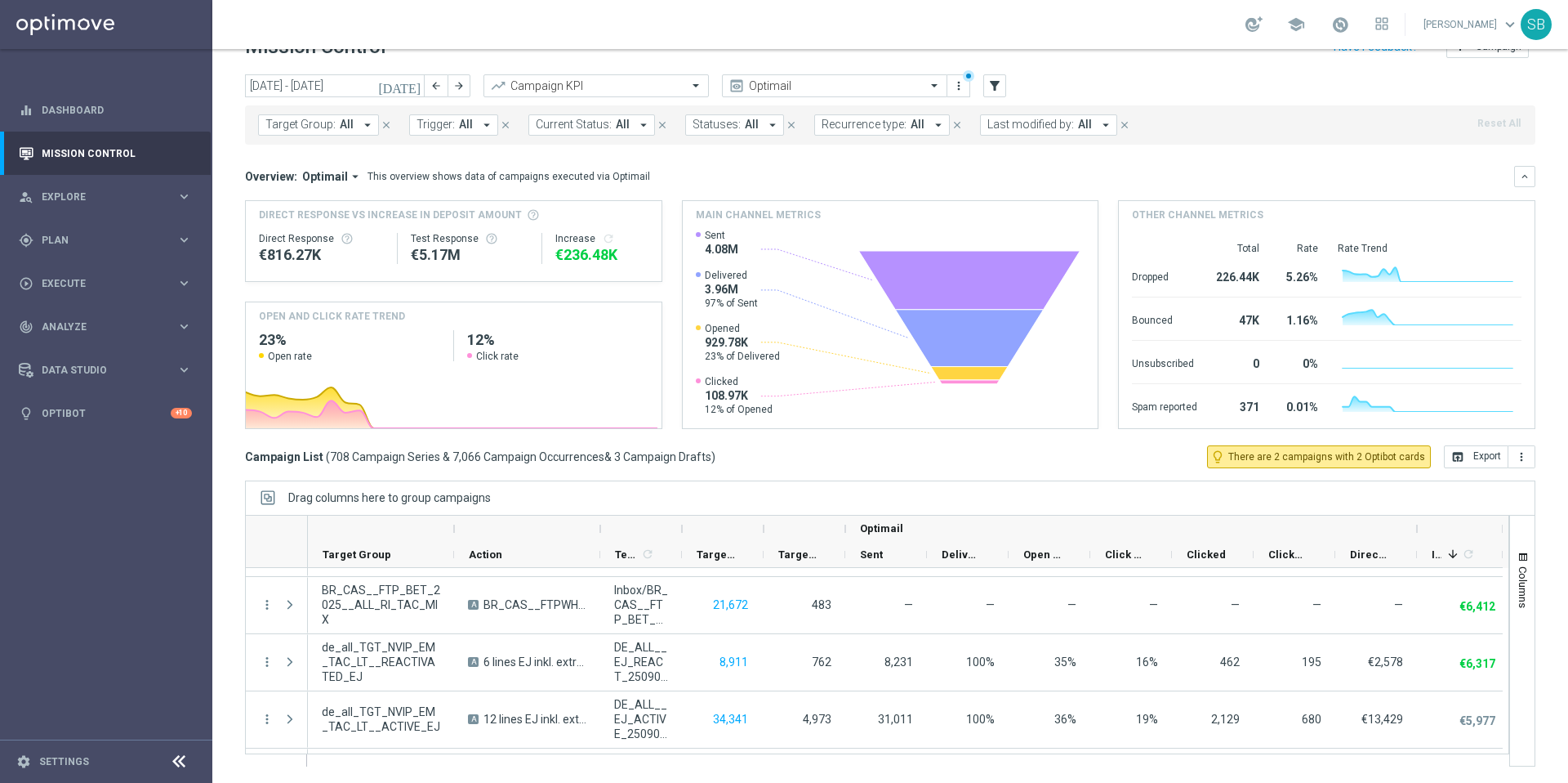
click at [409, 87] on icon "[DATE]" at bounding box center [400, 86] width 44 height 15
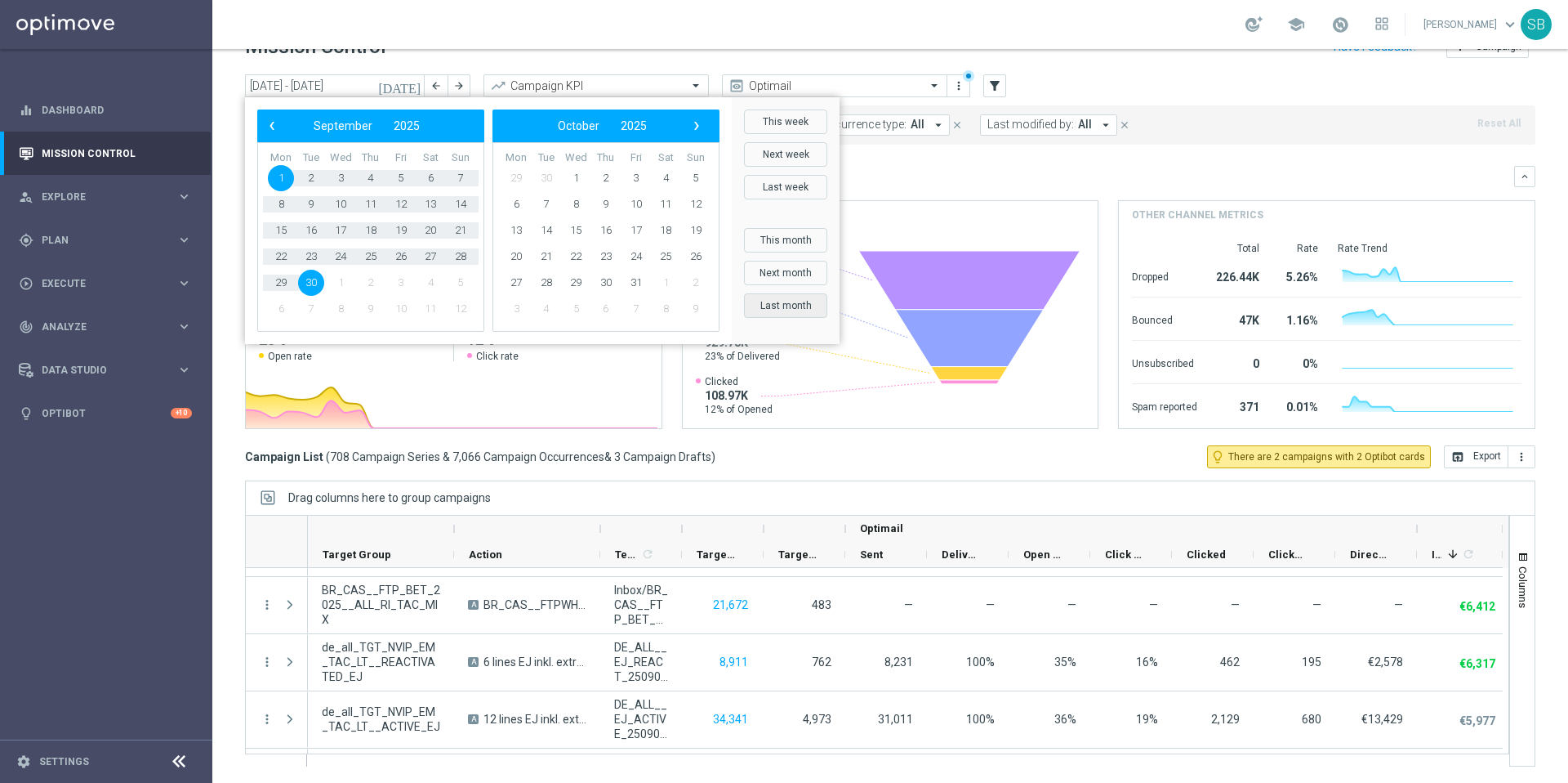
click at [787, 309] on button "Last month" at bounding box center [785, 306] width 83 height 25
type input "[DATE] - [DATE]"
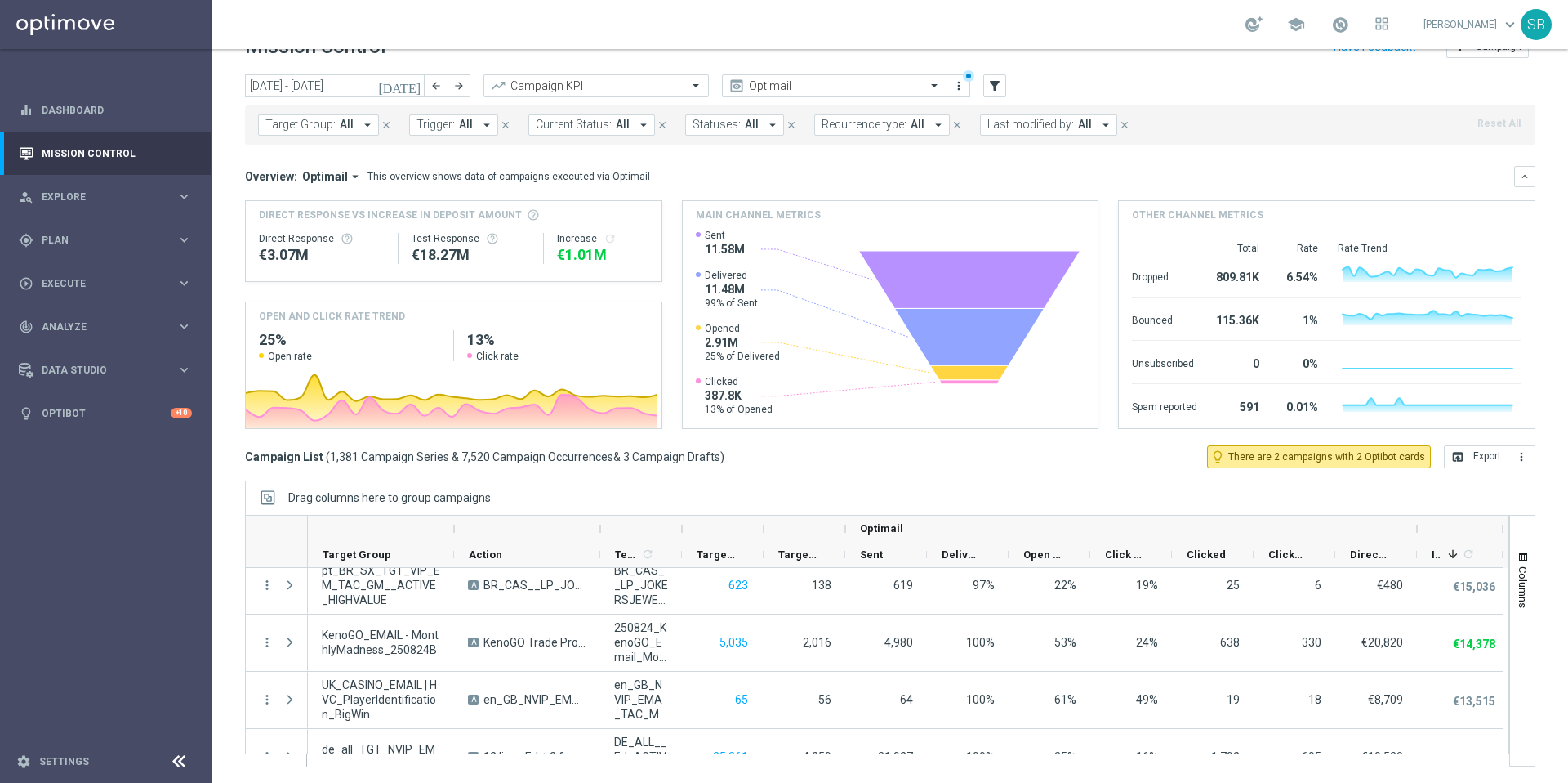
scroll to position [1897, 0]
click at [82, 195] on span "Explore" at bounding box center [109, 196] width 135 height 10
click at [110, 197] on span "Explore" at bounding box center [109, 196] width 135 height 10
